Goal: Task Accomplishment & Management: Manage account settings

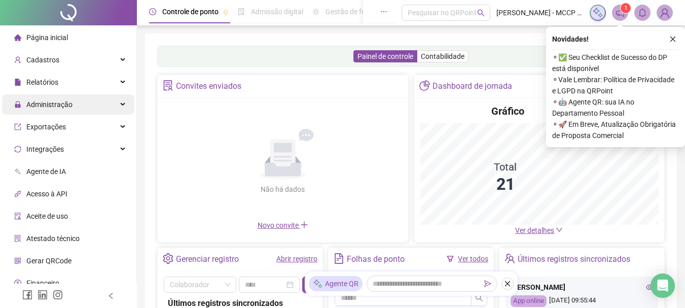
click at [69, 107] on span "Administração" at bounding box center [49, 104] width 46 height 8
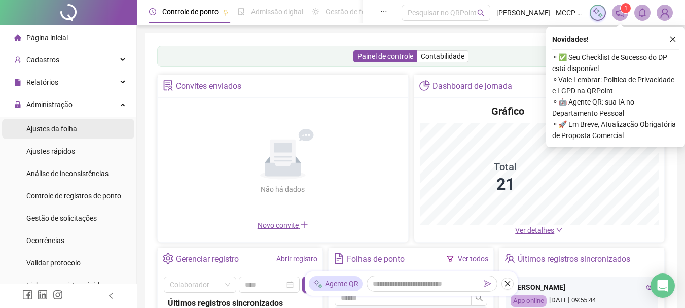
click at [69, 125] on span "Ajustes da folha" at bounding box center [51, 129] width 51 height 8
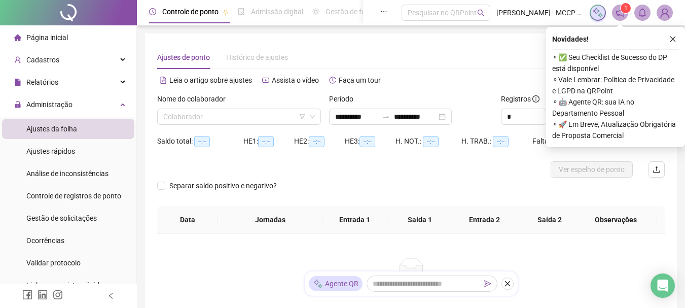
type input "**********"
click at [279, 116] on input "search" at bounding box center [234, 116] width 142 height 15
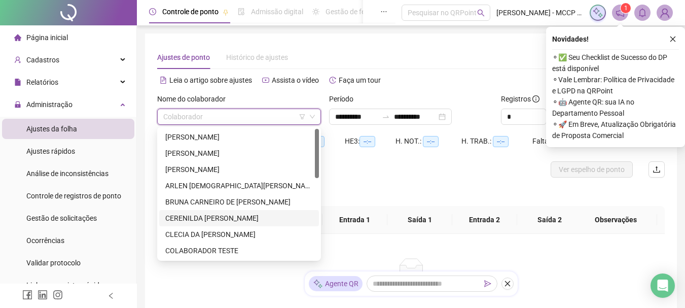
click at [317, 212] on div at bounding box center [317, 194] width 4 height 130
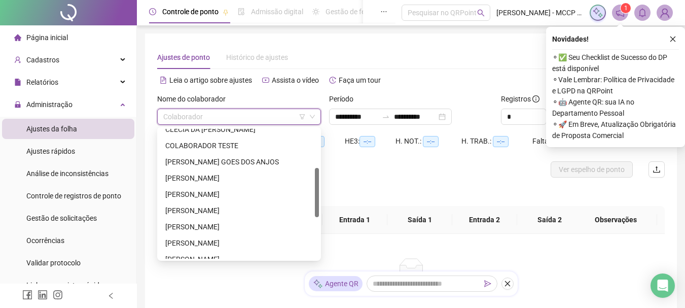
scroll to position [101, 0]
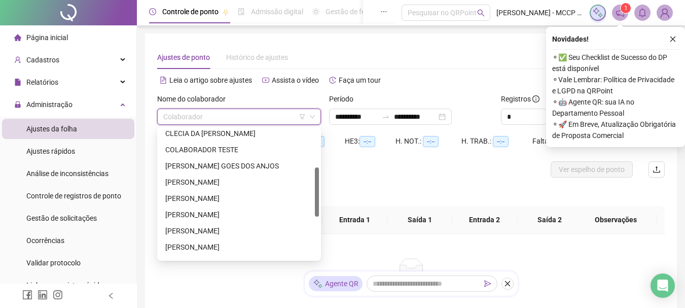
drag, startPoint x: 316, startPoint y: 166, endPoint x: 312, endPoint y: 204, distance: 38.8
click at [312, 204] on div "[PERSON_NAME] COLABORADOR TESTE [PERSON_NAME] GOES DOS ANJOS [PERSON_NAME] DE […" at bounding box center [239, 194] width 160 height 130
click at [247, 181] on div "[PERSON_NAME]" at bounding box center [239, 181] width 148 height 11
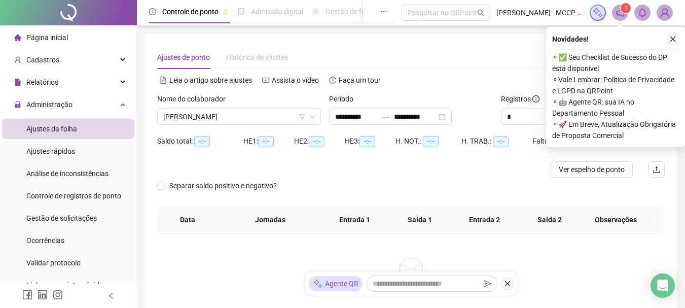
click at [671, 37] on icon "close" at bounding box center [673, 40] width 6 height 6
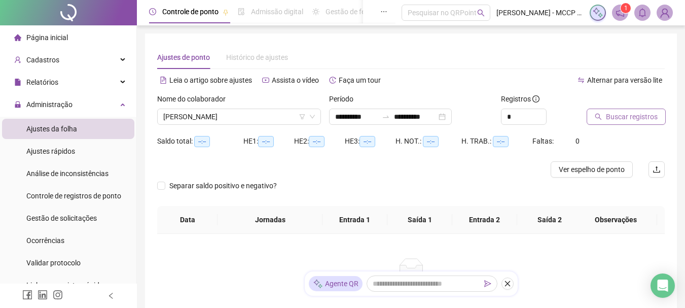
click at [631, 119] on span "Buscar registros" at bounding box center [632, 116] width 52 height 11
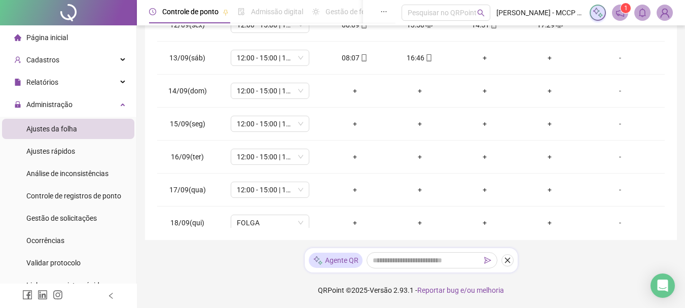
scroll to position [0, 0]
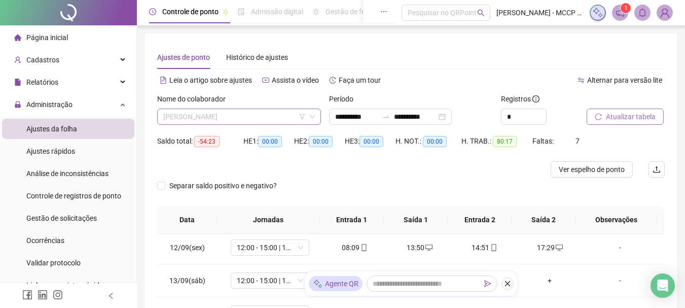
click at [279, 117] on span "[PERSON_NAME]" at bounding box center [239, 116] width 152 height 15
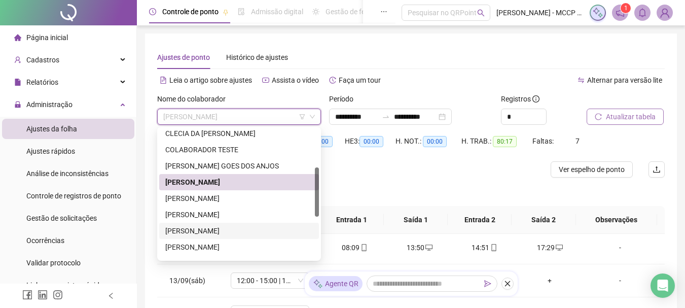
click at [316, 235] on div at bounding box center [317, 194] width 4 height 130
click at [316, 222] on div at bounding box center [317, 194] width 4 height 130
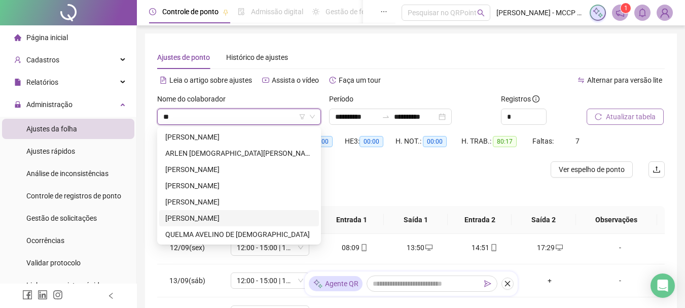
type input "**"
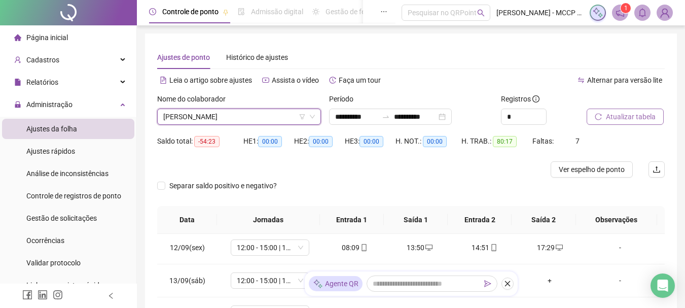
click at [276, 115] on span "[PERSON_NAME]" at bounding box center [239, 116] width 152 height 15
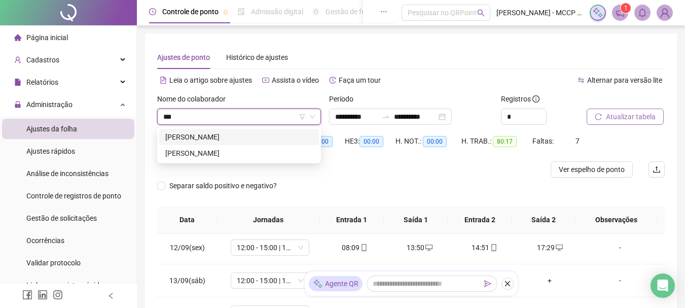
type input "****"
click at [274, 139] on div "[PERSON_NAME]" at bounding box center [239, 136] width 148 height 11
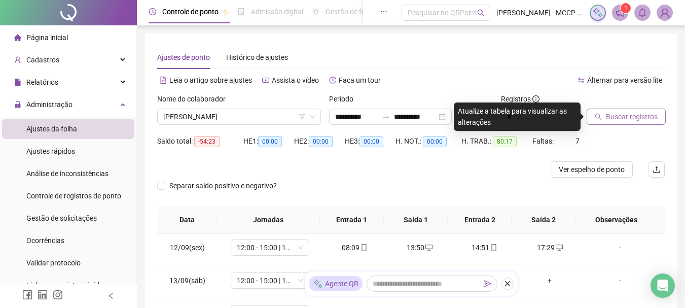
click at [612, 127] on div "Buscar registros" at bounding box center [626, 113] width 86 height 40
click at [609, 115] on span "Buscar registros" at bounding box center [632, 116] width 52 height 11
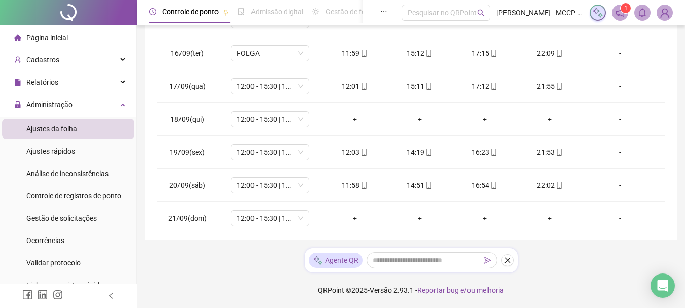
scroll to position [476, 0]
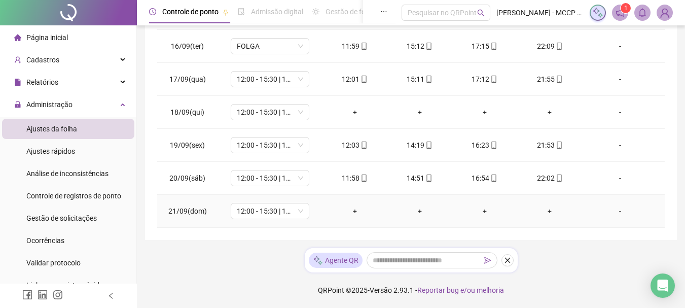
click at [612, 213] on div "-" at bounding box center [620, 210] width 60 height 11
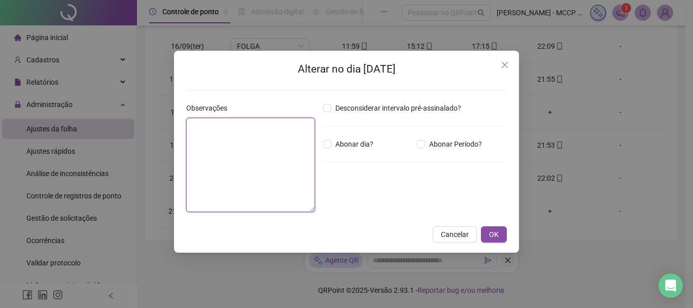
click at [236, 144] on textarea at bounding box center [250, 165] width 129 height 94
type textarea "*"
type textarea "*****"
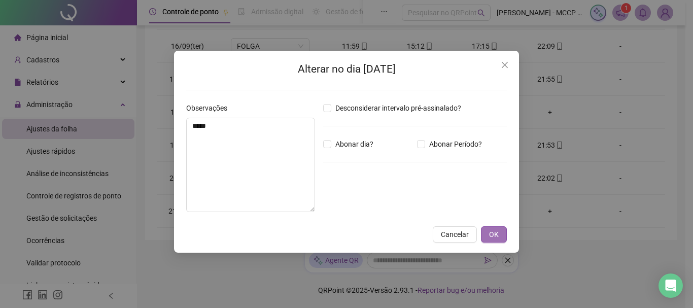
click at [497, 235] on span "OK" at bounding box center [494, 234] width 10 height 11
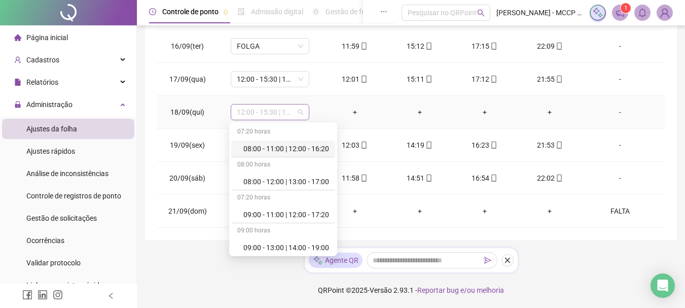
click at [298, 111] on span "12:00 - 15:30 | 17:30 - 22:00" at bounding box center [270, 111] width 66 height 15
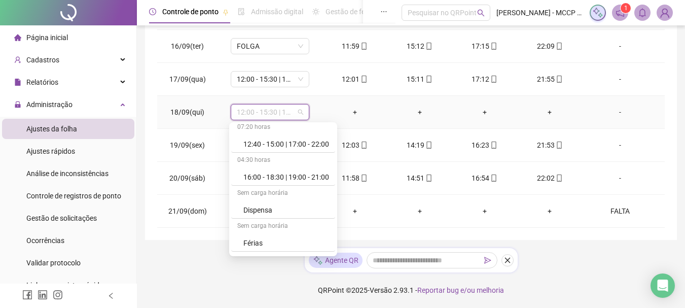
scroll to position [332, 0]
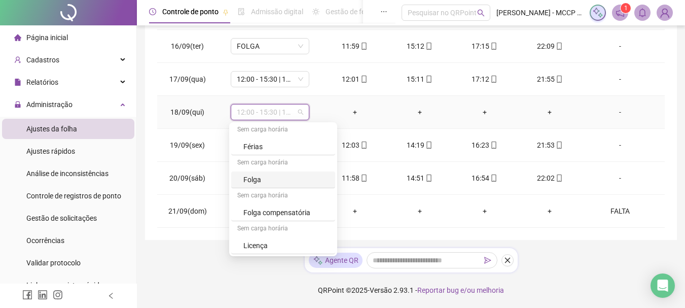
click at [276, 177] on div "Folga" at bounding box center [286, 179] width 86 height 11
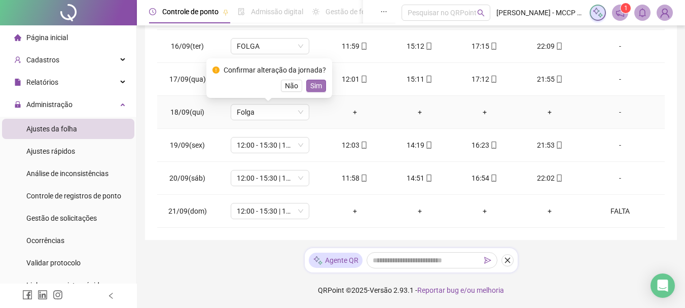
click at [315, 84] on span "Sim" at bounding box center [316, 85] width 12 height 11
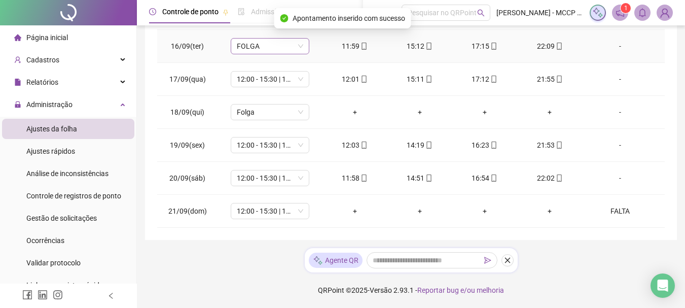
click at [299, 46] on span "FOLGA" at bounding box center [270, 46] width 66 height 15
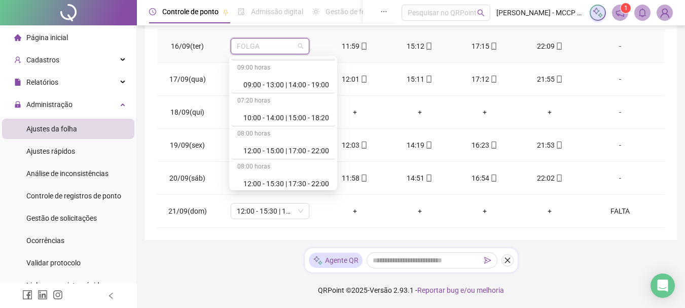
scroll to position [114, 0]
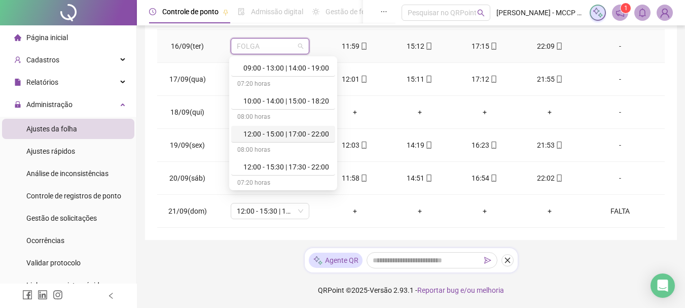
click at [325, 134] on div "12:00 - 15:00 | 17:00 - 22:00" at bounding box center [286, 133] width 86 height 11
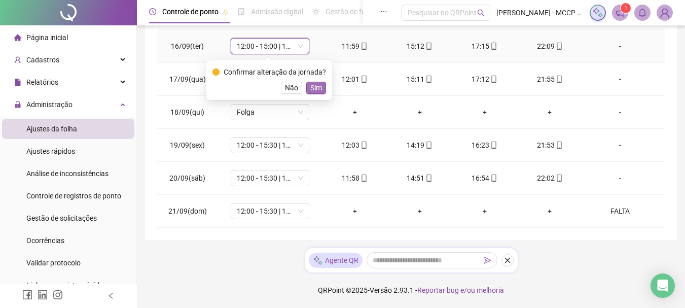
click at [313, 86] on span "Sim" at bounding box center [316, 87] width 12 height 11
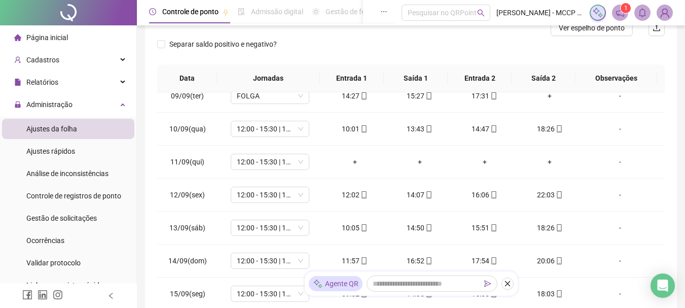
scroll to position [273, 0]
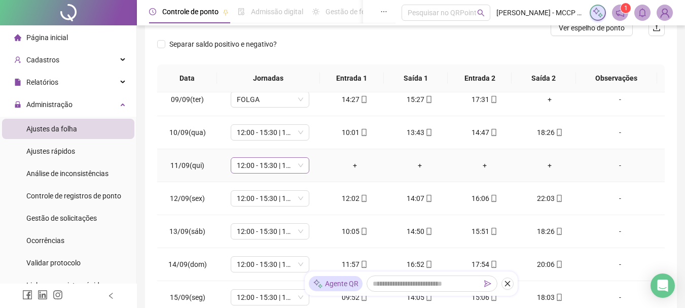
click at [297, 167] on span "12:00 - 15:30 | 17:30 - 22:00" at bounding box center [270, 165] width 66 height 15
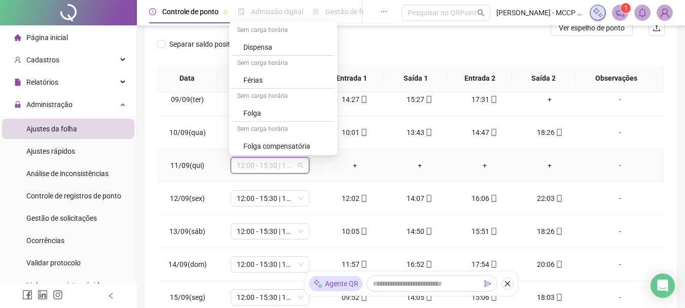
scroll to position [332, 0]
click at [260, 82] on div "Folga" at bounding box center [286, 78] width 86 height 11
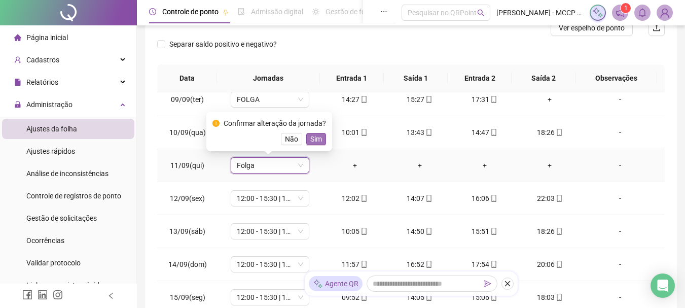
click at [315, 141] on span "Sim" at bounding box center [316, 138] width 12 height 11
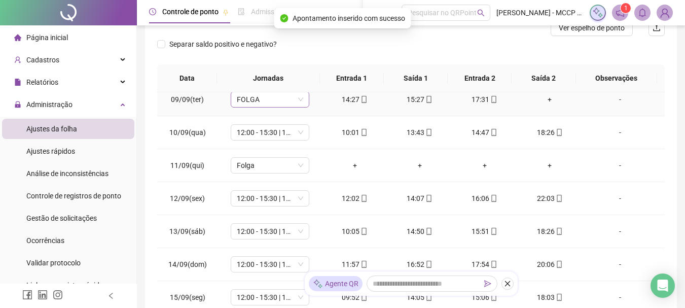
click at [297, 97] on span "FOLGA" at bounding box center [270, 99] width 66 height 15
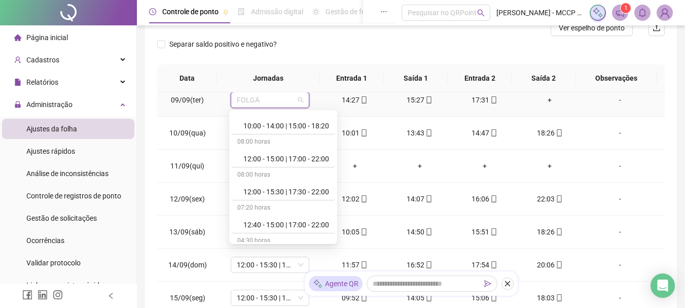
scroll to position [154, 0]
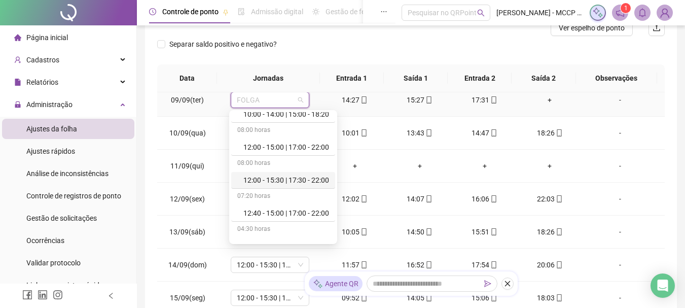
click at [304, 181] on div "12:00 - 15:30 | 17:30 - 22:00" at bounding box center [286, 179] width 86 height 11
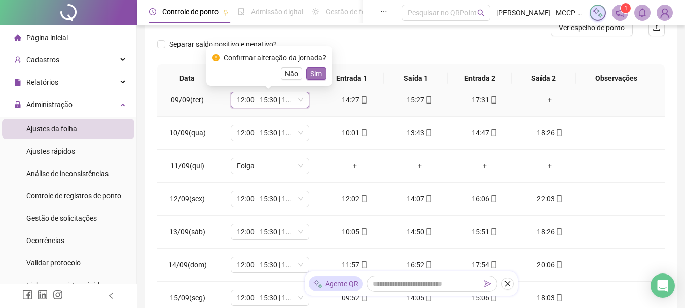
click at [317, 75] on span "Sim" at bounding box center [316, 73] width 12 height 11
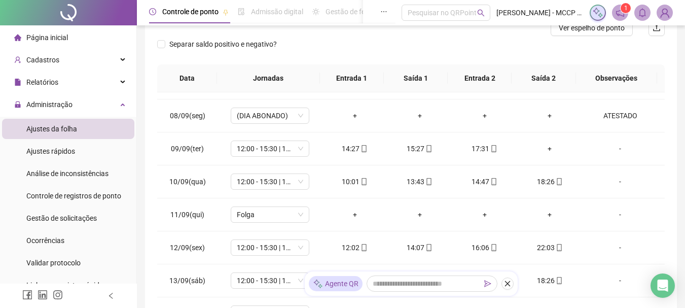
scroll to position [191, 0]
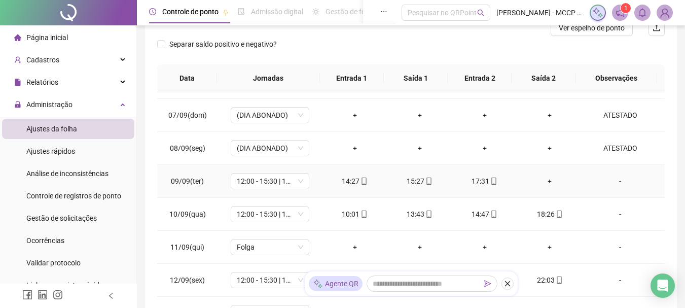
click at [543, 181] on div "+" at bounding box center [549, 180] width 49 height 11
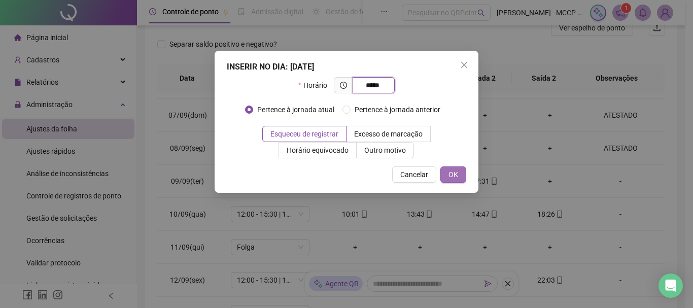
type input "*****"
click at [457, 176] on span "OK" at bounding box center [453, 174] width 10 height 11
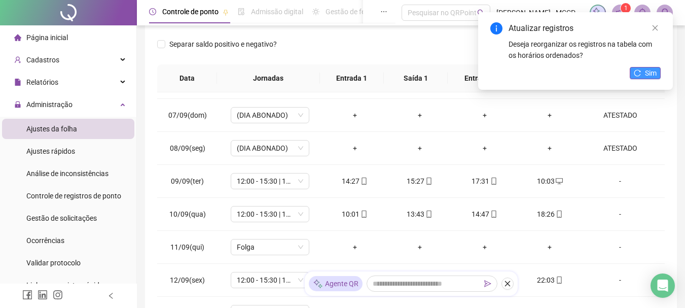
click at [644, 74] on button "Sim" at bounding box center [645, 73] width 31 height 12
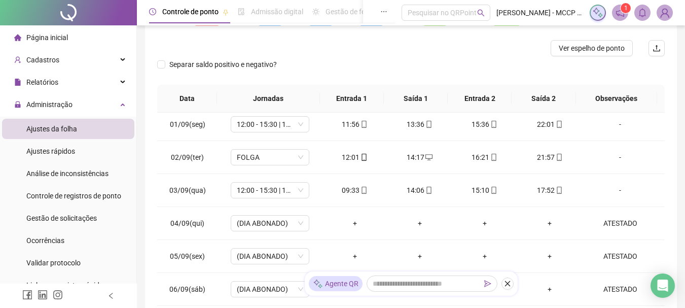
scroll to position [1, 0]
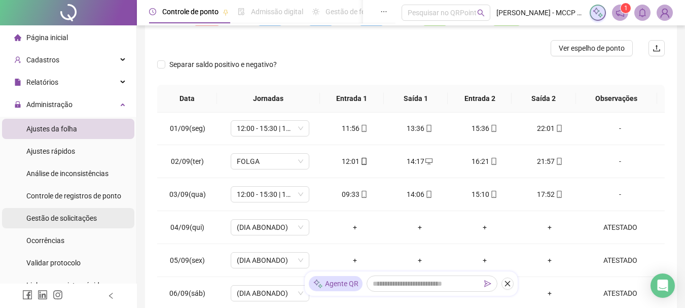
click at [93, 219] on span "Gestão de solicitações" at bounding box center [61, 218] width 70 height 8
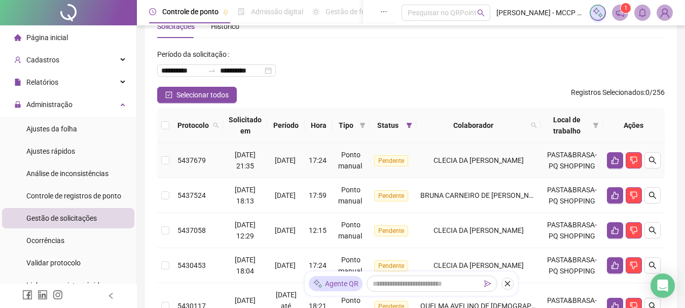
scroll to position [121, 0]
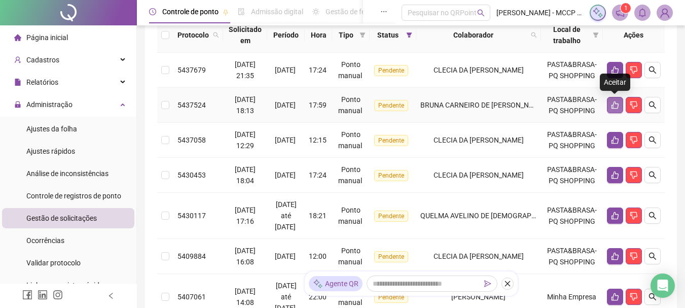
click at [612, 103] on icon "like" at bounding box center [615, 105] width 8 height 8
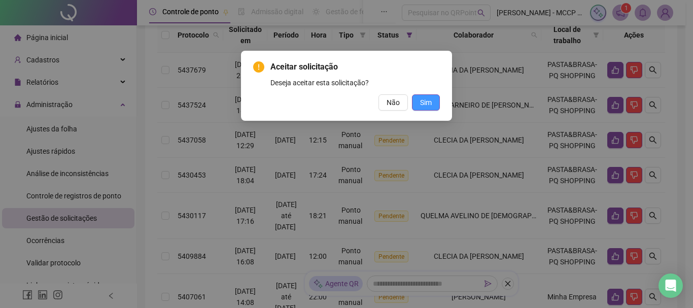
click at [418, 103] on button "Sim" at bounding box center [426, 102] width 28 height 16
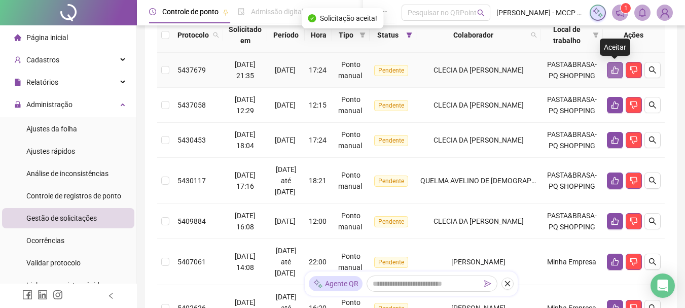
click at [609, 66] on button "button" at bounding box center [615, 70] width 16 height 16
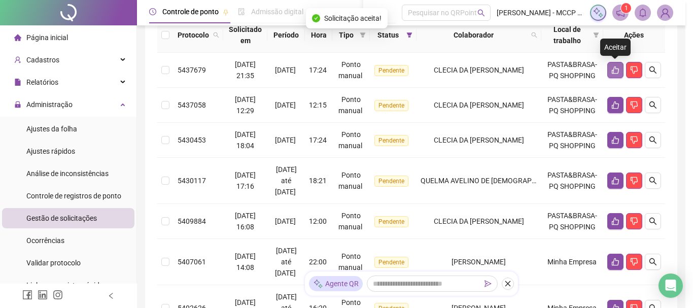
click at [609, 66] on div "Aceitar solicitação Deseja aceitar esta solicitação? Não Sim" at bounding box center [346, 154] width 693 height 308
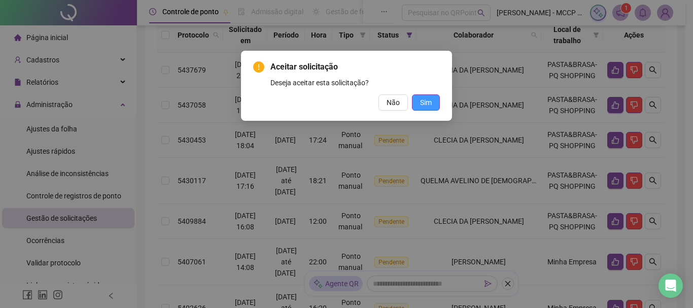
click at [436, 97] on button "Sim" at bounding box center [426, 102] width 28 height 16
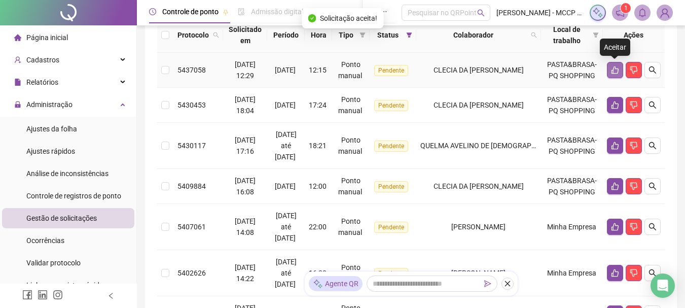
click at [607, 74] on button "button" at bounding box center [615, 70] width 16 height 16
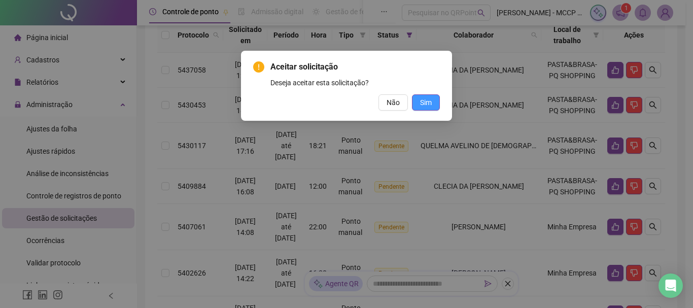
click at [429, 105] on span "Sim" at bounding box center [426, 102] width 12 height 11
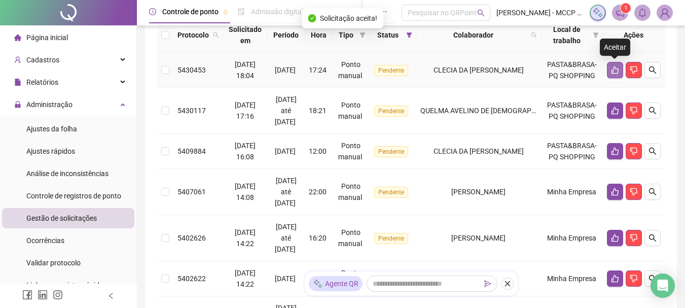
click at [610, 74] on button "button" at bounding box center [615, 70] width 16 height 16
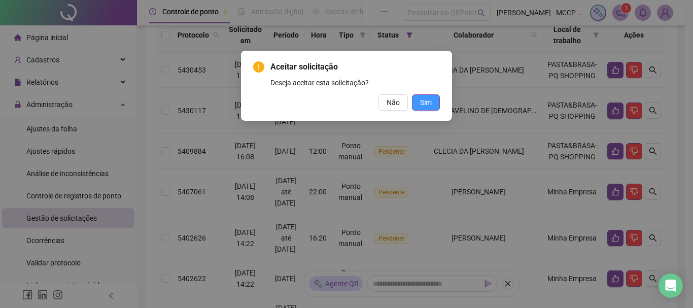
click at [422, 107] on span "Sim" at bounding box center [426, 102] width 12 height 11
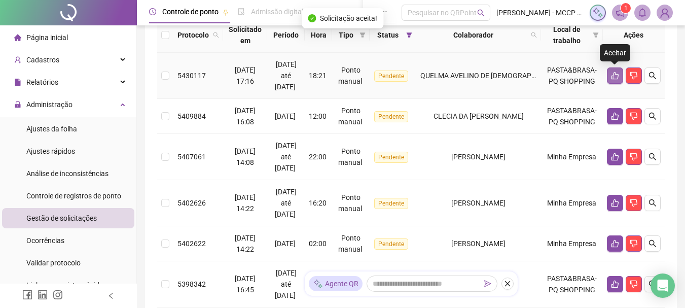
click at [608, 78] on button "button" at bounding box center [615, 75] width 16 height 16
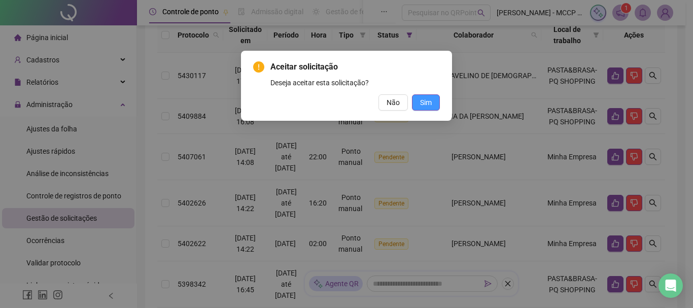
click at [429, 102] on span "Sim" at bounding box center [426, 102] width 12 height 11
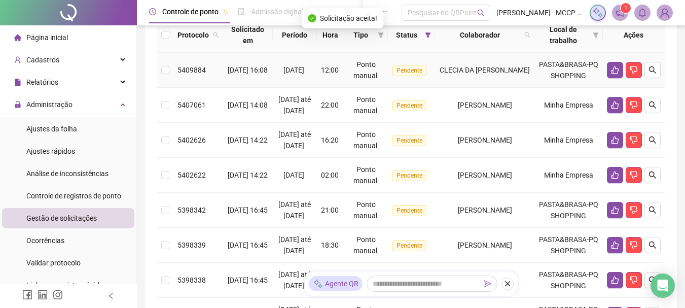
click at [606, 67] on td at bounding box center [634, 70] width 62 height 35
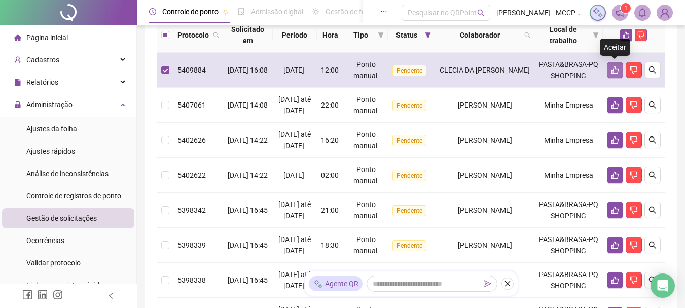
click at [611, 70] on icon "like" at bounding box center [615, 70] width 8 height 8
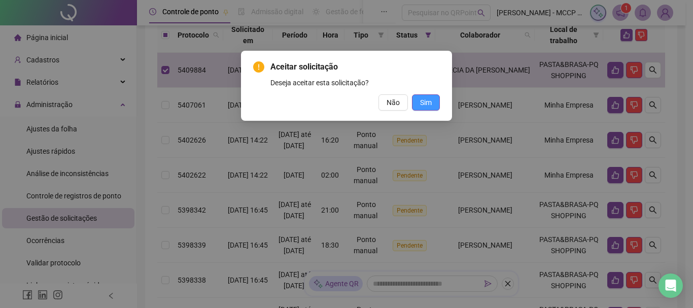
click at [436, 99] on button "Sim" at bounding box center [426, 102] width 28 height 16
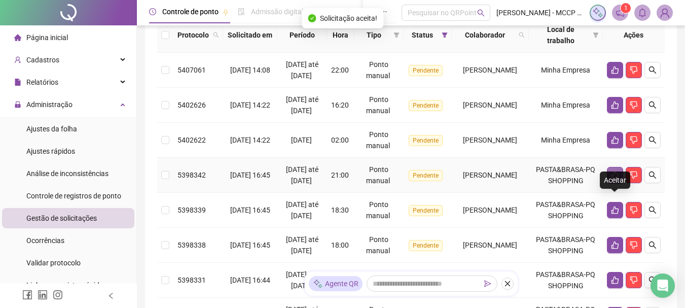
click at [616, 179] on icon "like" at bounding box center [615, 175] width 8 height 8
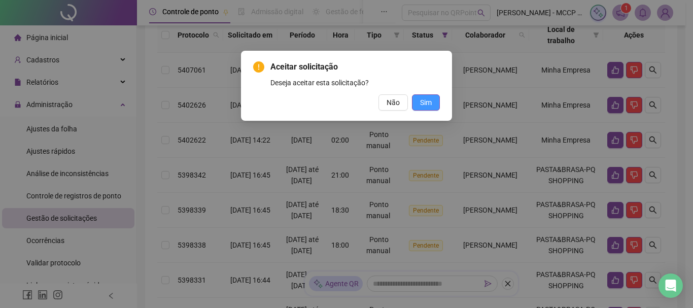
click at [433, 96] on button "Sim" at bounding box center [426, 102] width 28 height 16
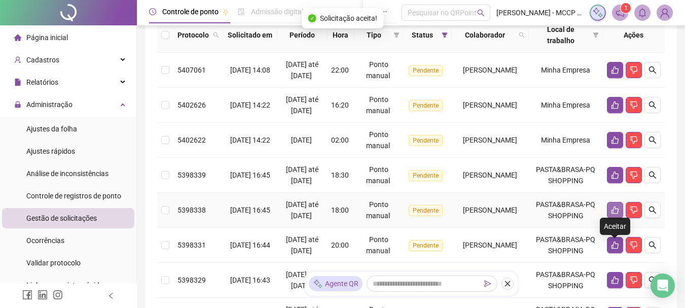
click at [614, 214] on icon "like" at bounding box center [614, 210] width 7 height 8
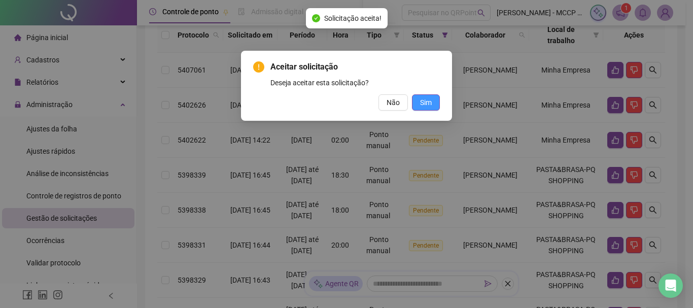
click at [427, 104] on span "Sim" at bounding box center [426, 102] width 12 height 11
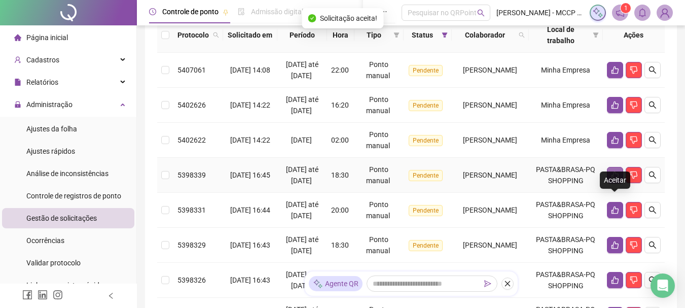
click at [609, 183] on button "button" at bounding box center [615, 175] width 16 height 16
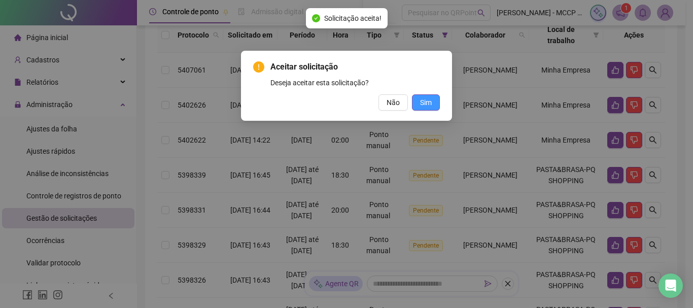
click at [433, 107] on button "Sim" at bounding box center [426, 102] width 28 height 16
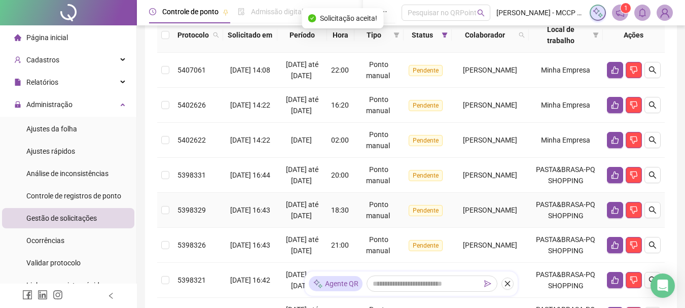
click at [606, 228] on td at bounding box center [634, 210] width 62 height 35
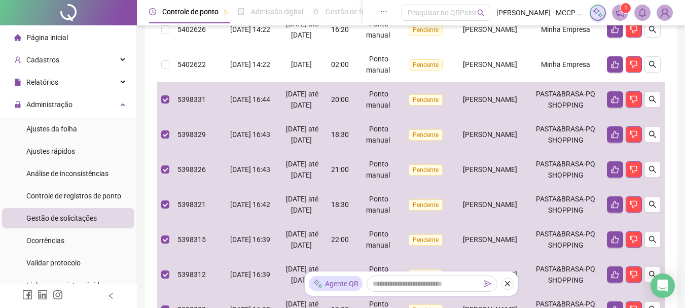
scroll to position [0, 0]
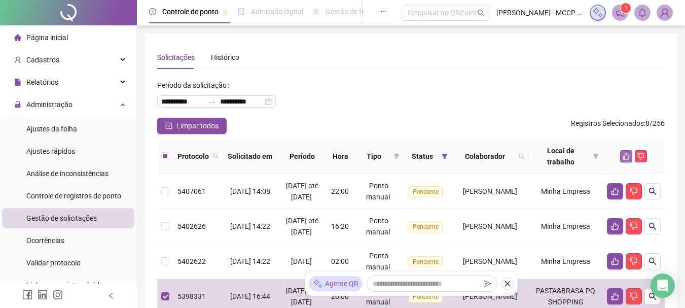
click at [624, 155] on icon "like" at bounding box center [626, 156] width 7 height 7
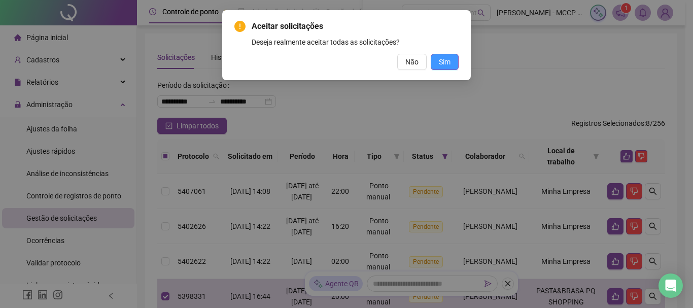
click at [452, 66] on button "Sim" at bounding box center [444, 62] width 28 height 16
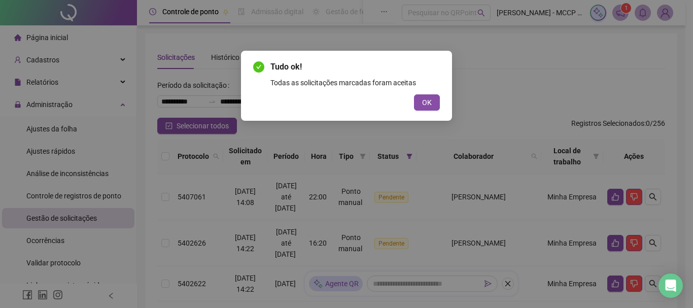
click at [692, 198] on div "Tudo ok! Todas as solicitações marcadas foram aceitas OK" at bounding box center [346, 154] width 693 height 308
click at [433, 108] on button "OK" at bounding box center [427, 102] width 26 height 16
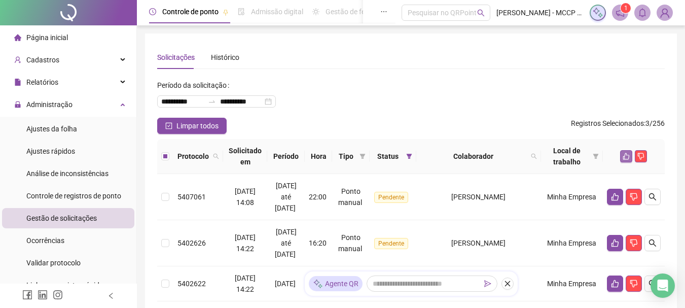
click at [626, 150] on button "button" at bounding box center [626, 156] width 12 height 12
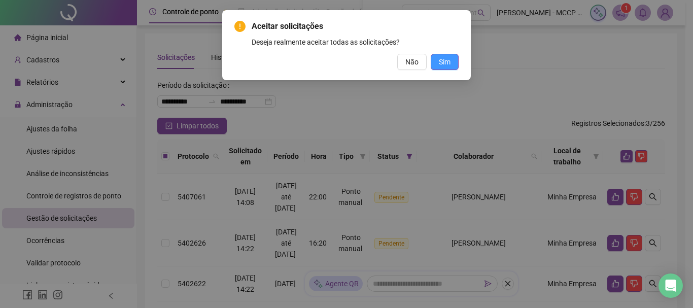
click at [444, 60] on span "Sim" at bounding box center [445, 61] width 12 height 11
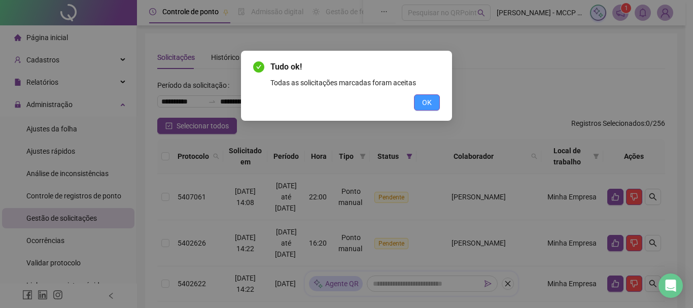
click at [431, 99] on button "OK" at bounding box center [427, 102] width 26 height 16
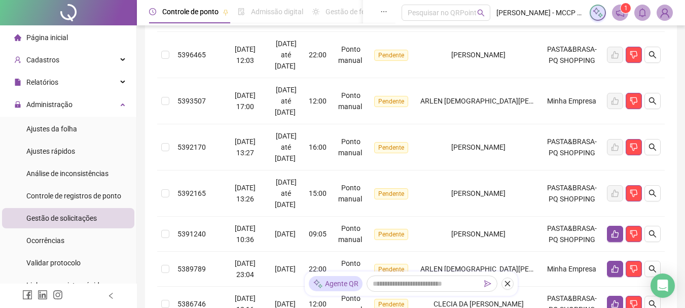
scroll to position [461, 0]
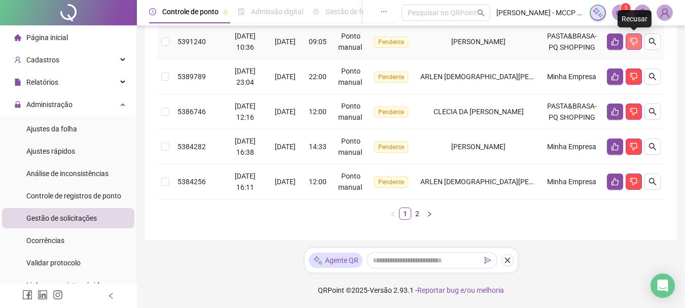
click at [632, 45] on icon "dislike" at bounding box center [634, 42] width 8 height 8
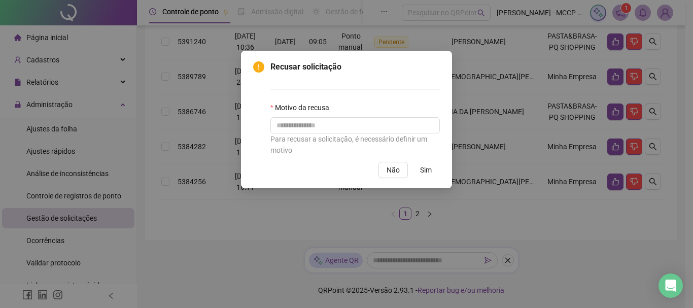
click at [431, 166] on span "Sim" at bounding box center [426, 169] width 12 height 11
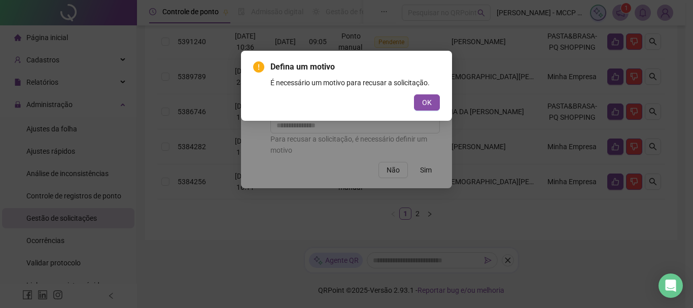
click at [431, 166] on div "Defina um motivo É necessário um motivo para recusar a solicitação. OK" at bounding box center [346, 154] width 693 height 308
click at [426, 113] on div "Defina um motivo É necessário um motivo para recusar a solicitação. OK" at bounding box center [346, 86] width 211 height 70
click at [420, 100] on button "OK" at bounding box center [427, 102] width 26 height 16
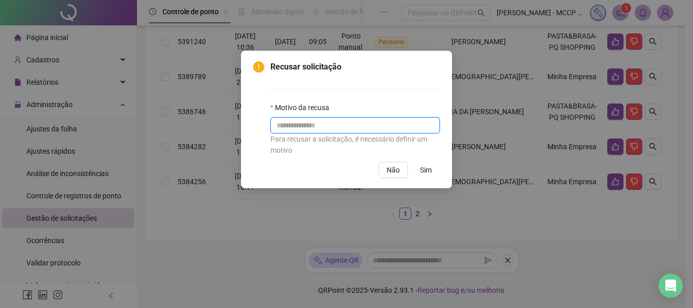
click at [382, 129] on input "text" at bounding box center [354, 125] width 169 height 16
type input "**********"
click at [425, 169] on span "Sim" at bounding box center [426, 169] width 12 height 11
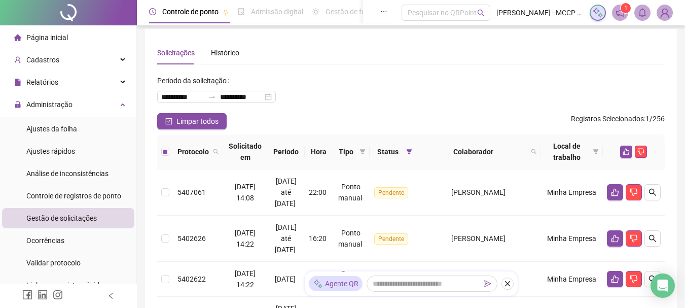
scroll to position [0, 0]
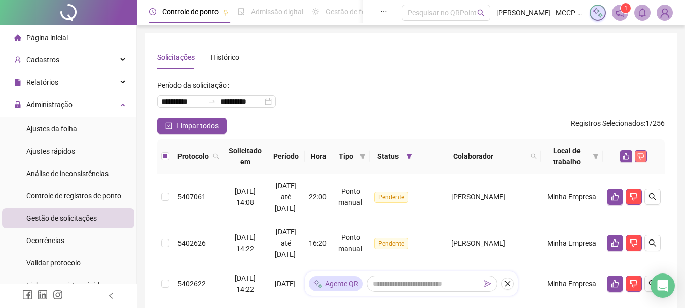
click at [642, 158] on icon "dislike" at bounding box center [640, 156] width 7 height 7
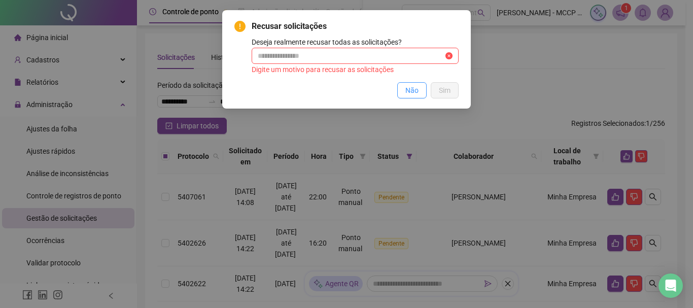
click at [410, 94] on span "Não" at bounding box center [411, 90] width 13 height 11
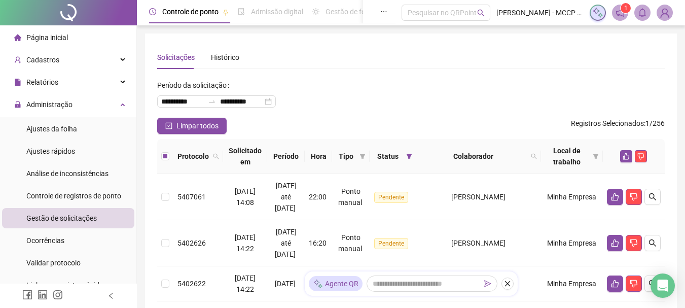
scroll to position [269, 0]
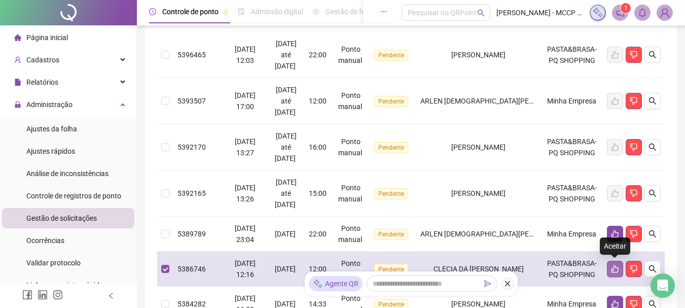
click at [613, 261] on button "button" at bounding box center [615, 269] width 16 height 16
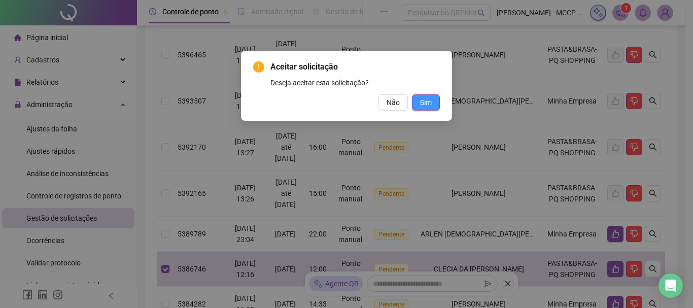
click at [422, 103] on span "Sim" at bounding box center [426, 102] width 12 height 11
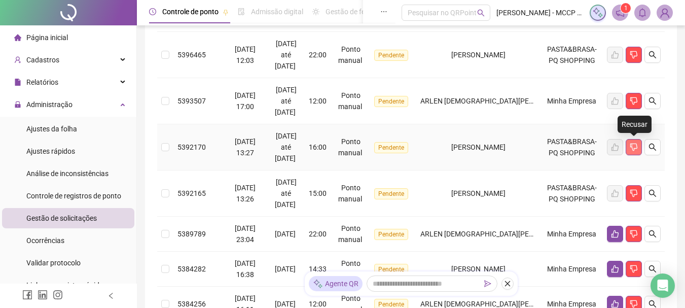
click at [636, 149] on icon "dislike" at bounding box center [633, 147] width 7 height 8
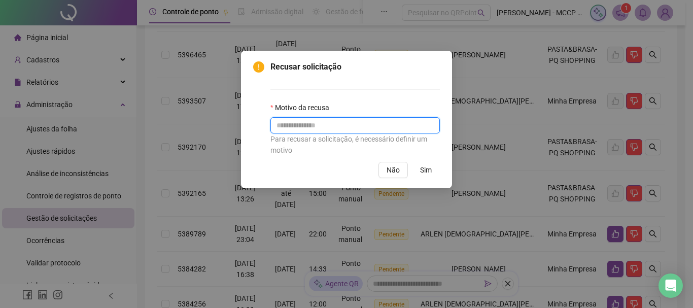
click at [408, 130] on input "text" at bounding box center [354, 125] width 169 height 16
type input "*********"
click at [428, 170] on span "Sim" at bounding box center [426, 169] width 12 height 11
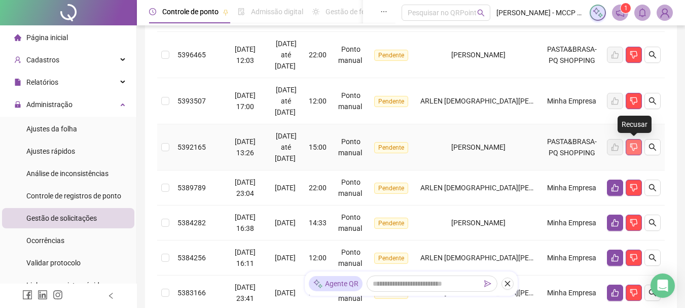
click at [630, 149] on icon "dislike" at bounding box center [634, 147] width 8 height 8
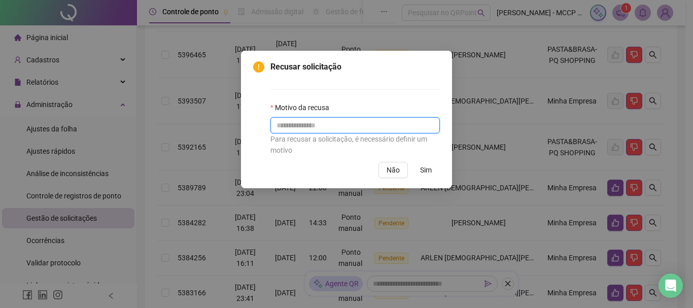
click at [359, 125] on input "text" at bounding box center [354, 125] width 169 height 16
type input "*********"
click at [424, 168] on span "Sim" at bounding box center [426, 169] width 12 height 11
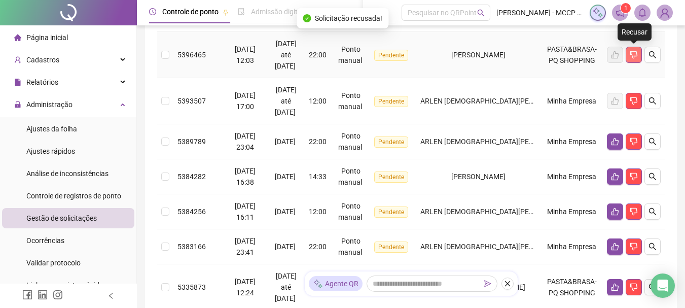
click at [631, 60] on button "button" at bounding box center [634, 55] width 16 height 16
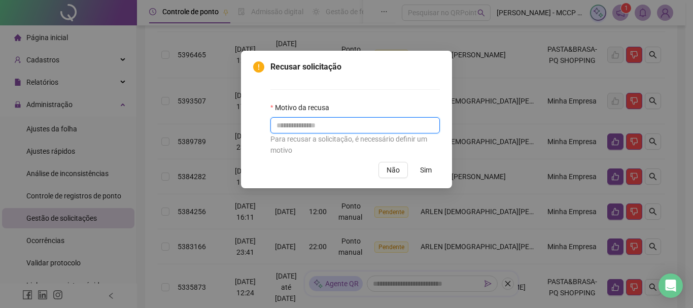
click at [394, 131] on input "text" at bounding box center [354, 125] width 169 height 16
type input "*********"
click at [428, 170] on span "Sim" at bounding box center [426, 169] width 12 height 11
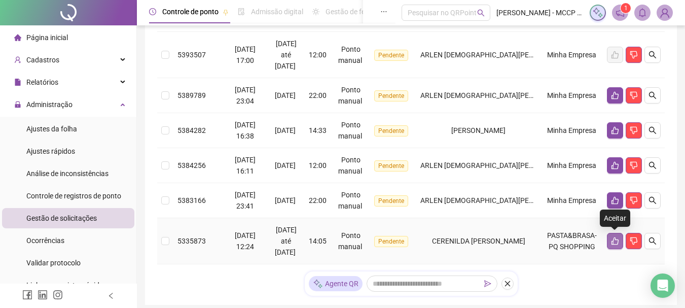
click at [609, 244] on button "button" at bounding box center [615, 241] width 16 height 16
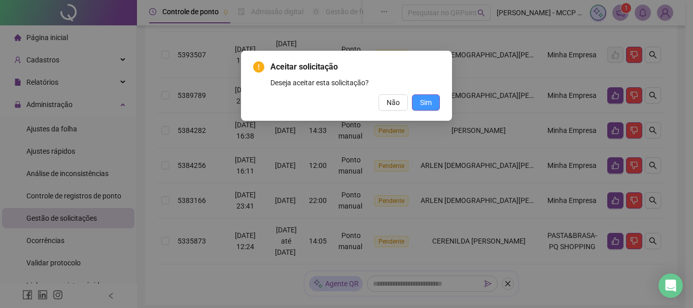
click at [425, 105] on span "Sim" at bounding box center [426, 102] width 12 height 11
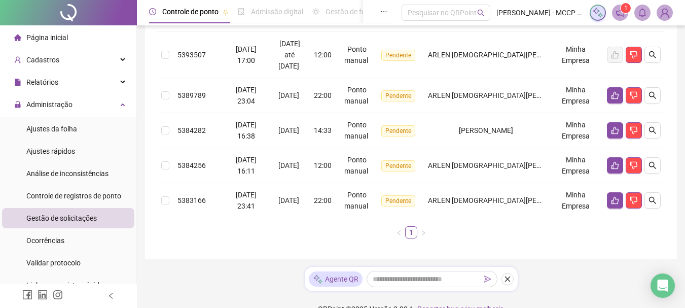
scroll to position [0, 0]
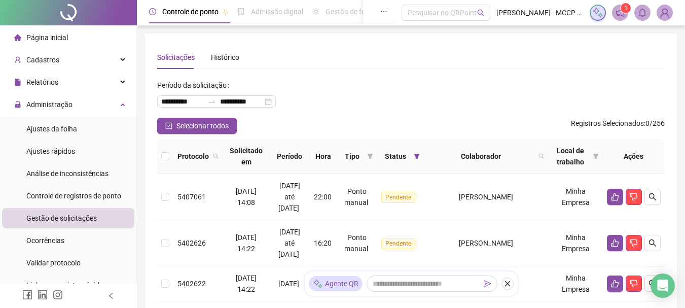
click at [70, 33] on li "Página inicial" at bounding box center [68, 37] width 132 height 20
